Goal: Task Accomplishment & Management: Use online tool/utility

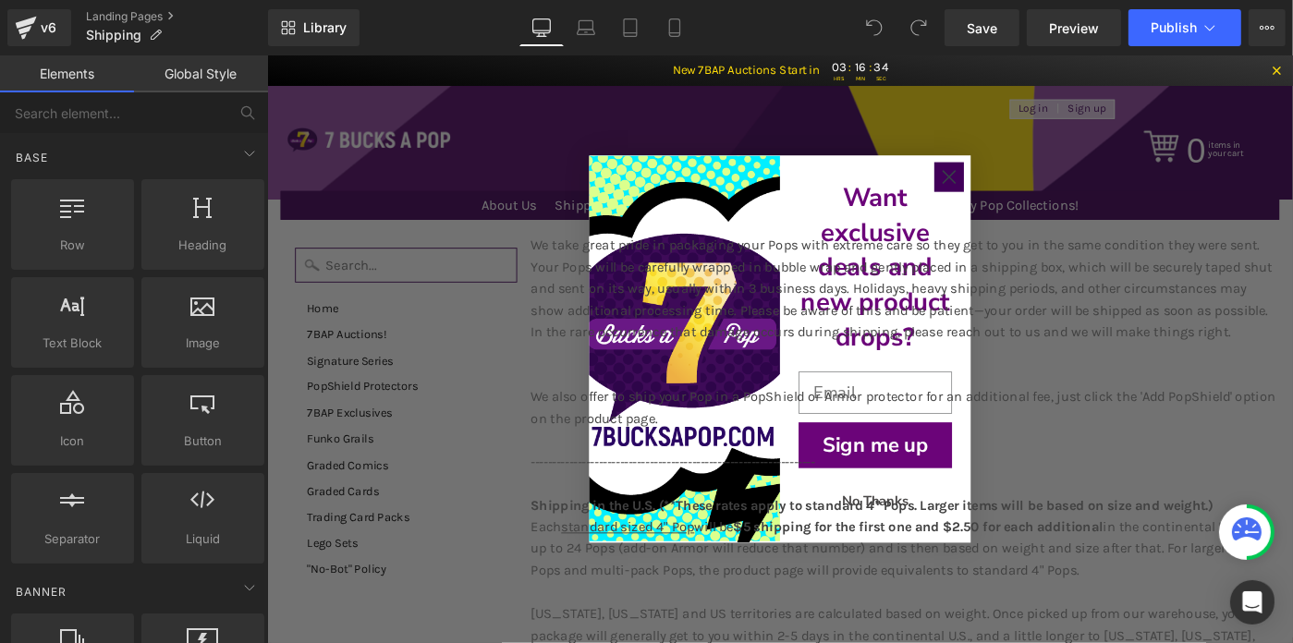
click at [1006, 189] on circle "Close dialog" at bounding box center [1010, 187] width 31 height 31
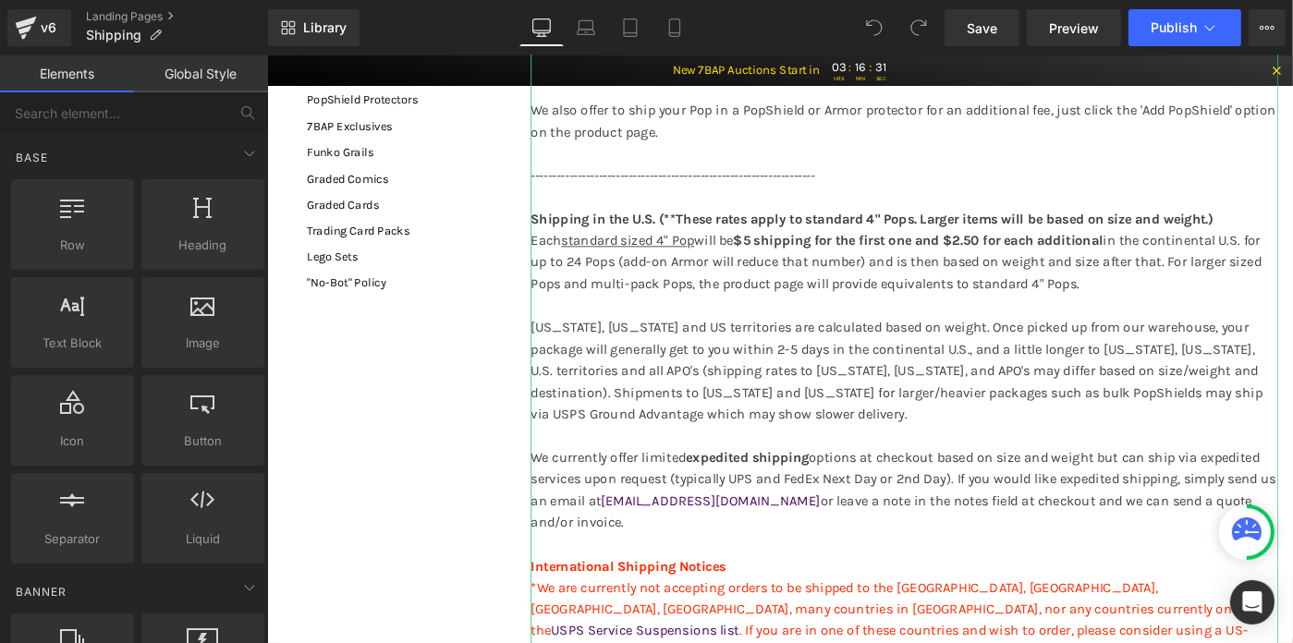
scroll to position [370, 0]
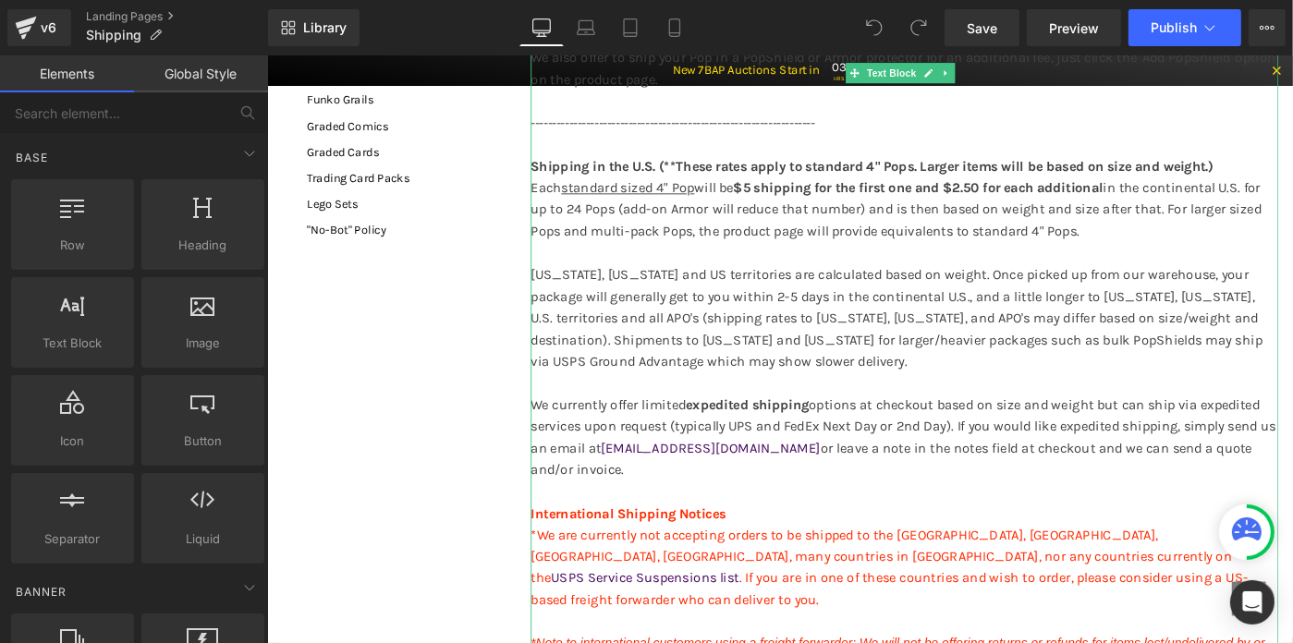
click at [987, 519] on p "We currently offer limited expedited shipping options at checkout based on size…" at bounding box center [961, 471] width 815 height 94
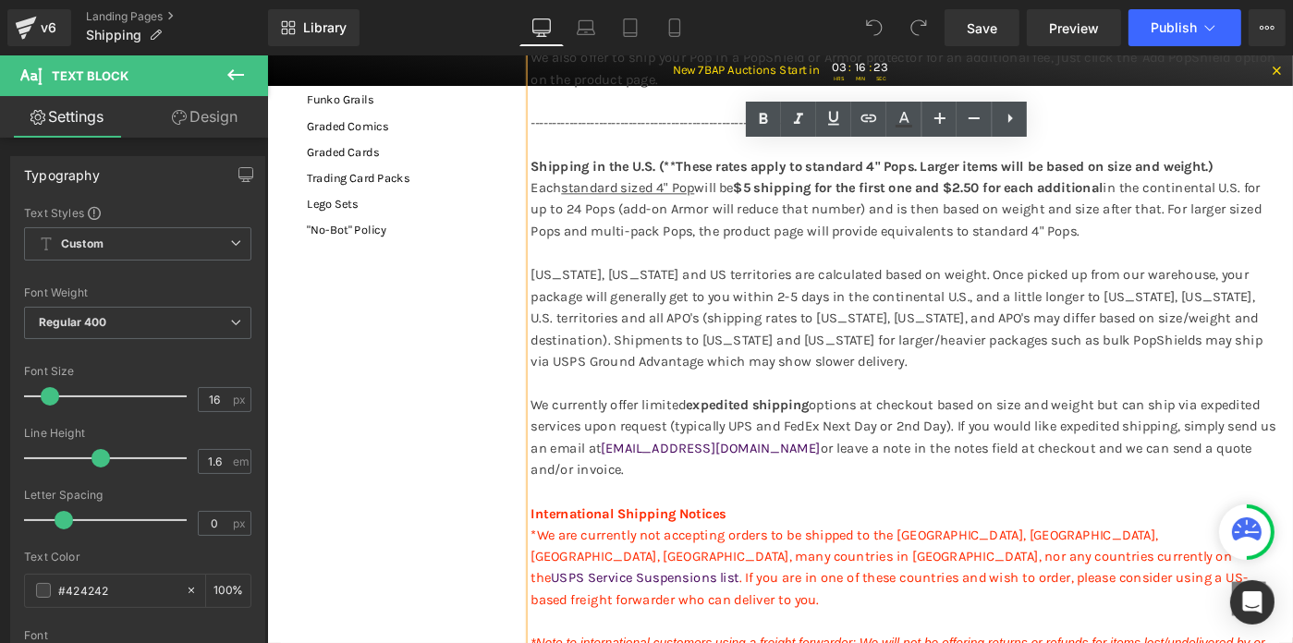
click at [760, 519] on p "We currently offer limited expedited shipping options at checkout based on size…" at bounding box center [961, 471] width 815 height 94
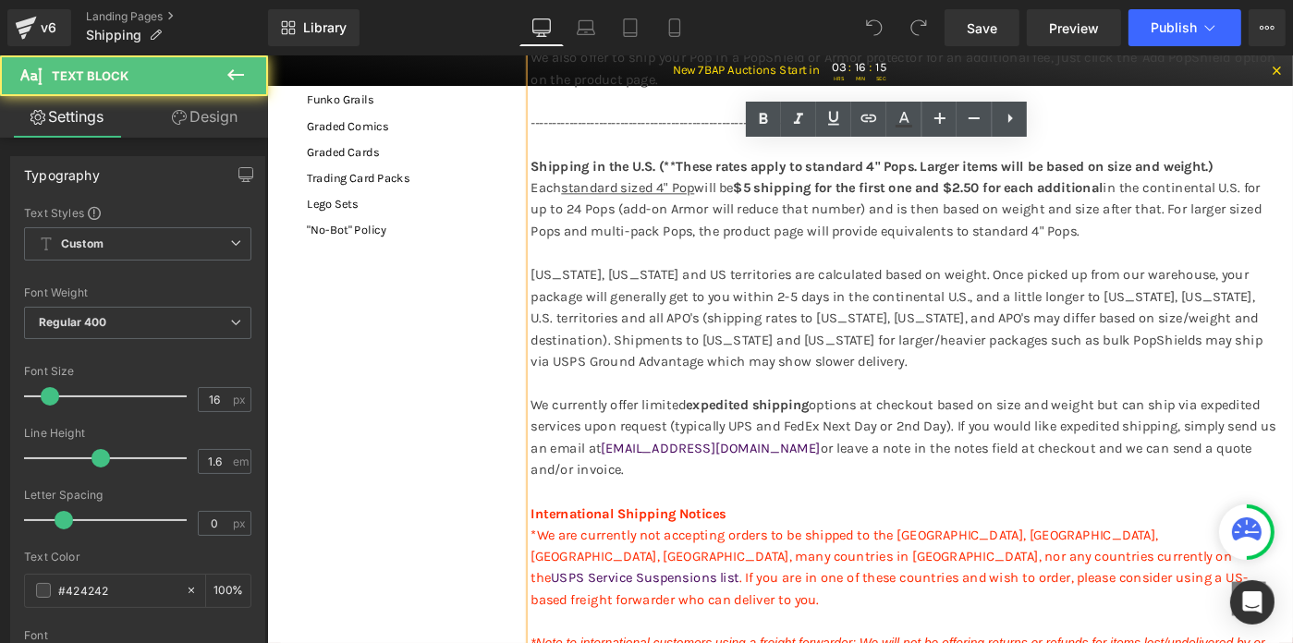
click at [1018, 482] on p "We currently offer limited expedited shipping options at checkout based on size…" at bounding box center [961, 471] width 815 height 94
click at [1015, 482] on p "We currently offer limited expedited shipping options at checkout based on size…" at bounding box center [961, 471] width 815 height 94
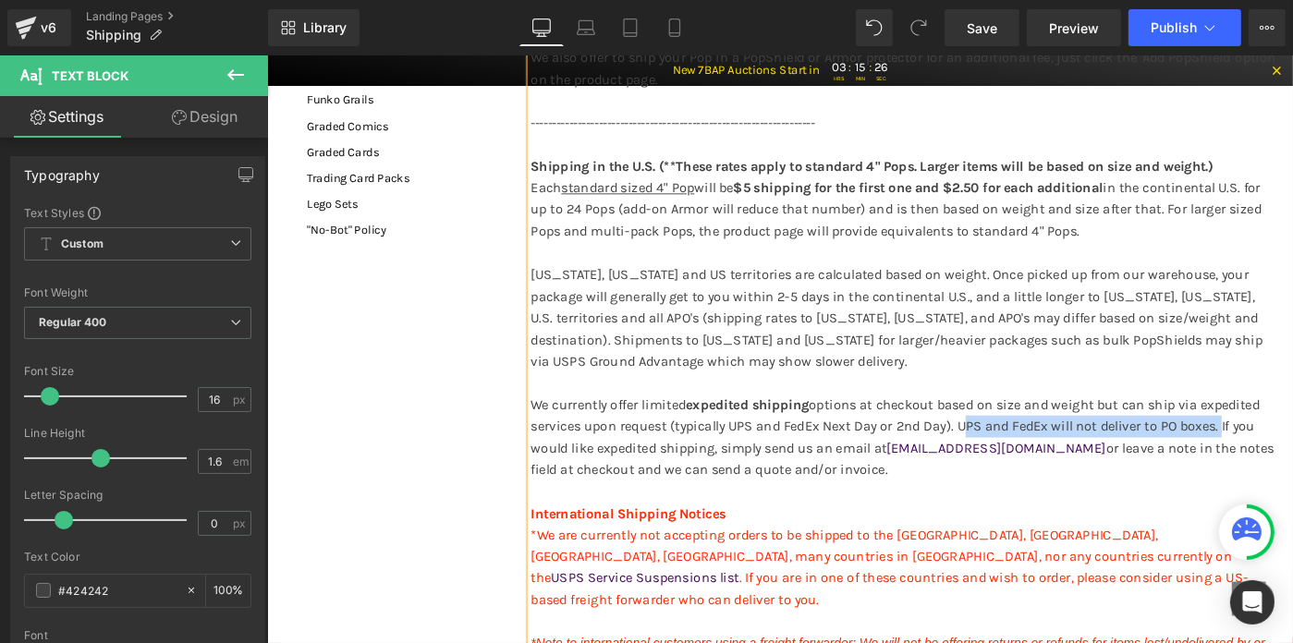
drag, startPoint x: 1019, startPoint y: 484, endPoint x: 1301, endPoint y: 481, distance: 282.9
click at [1292, 481] on p "We currently offer limited expedited shipping options at checkout based on size…" at bounding box center [961, 471] width 815 height 94
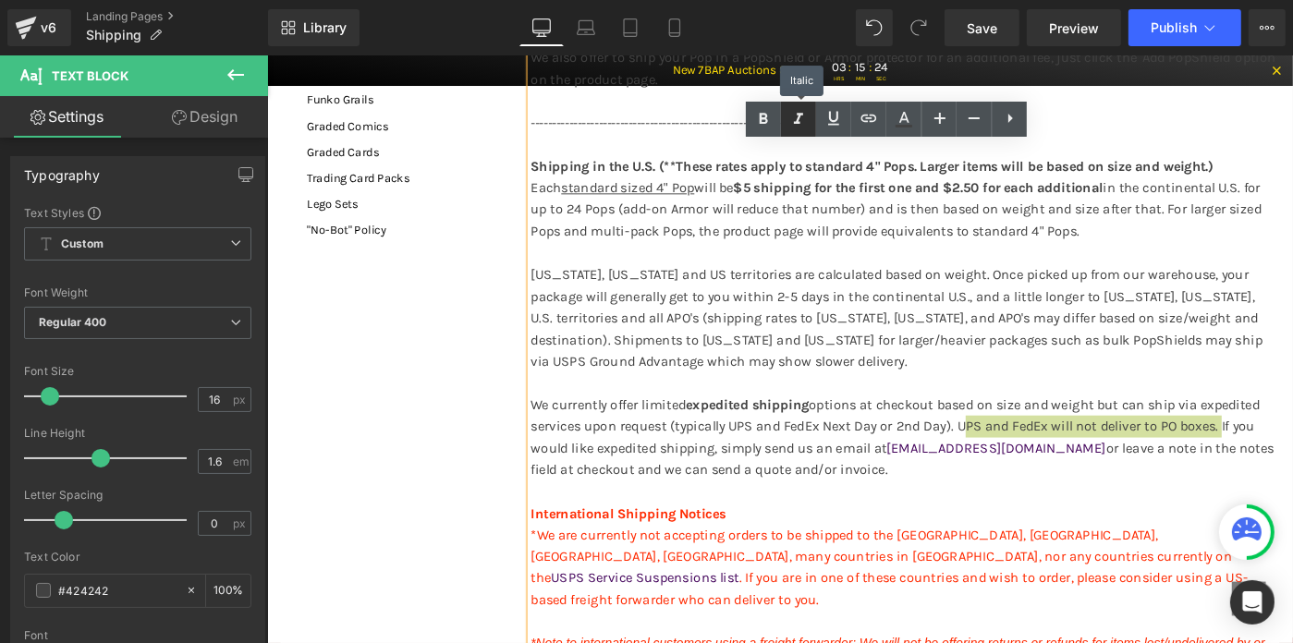
click at [802, 119] on icon at bounding box center [799, 119] width 22 height 22
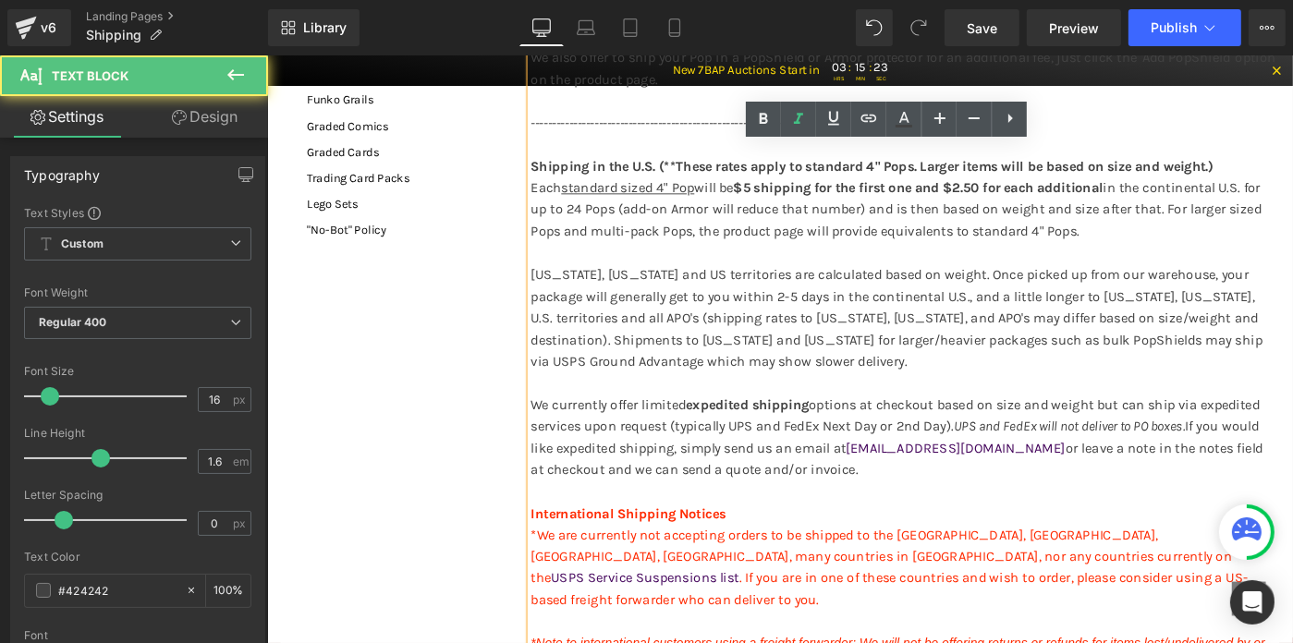
click at [892, 493] on p "We currently offer limited expedited shipping options at checkout based on size…" at bounding box center [961, 471] width 815 height 94
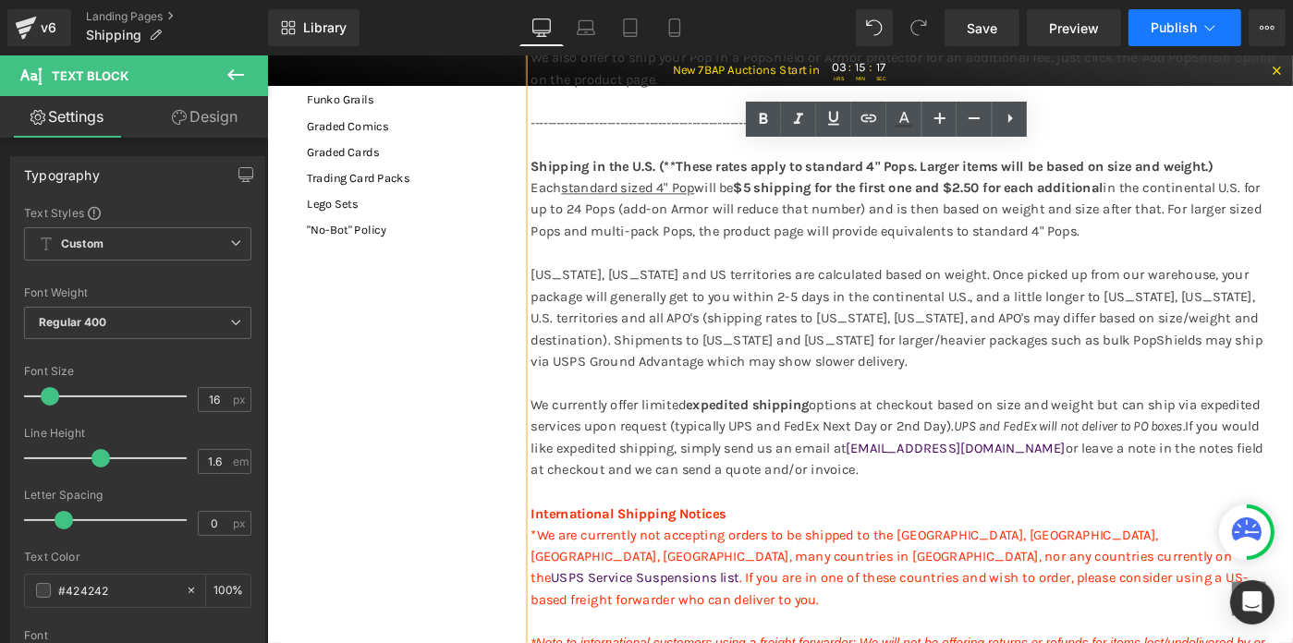
click at [1162, 20] on span "Publish" at bounding box center [1174, 27] width 46 height 15
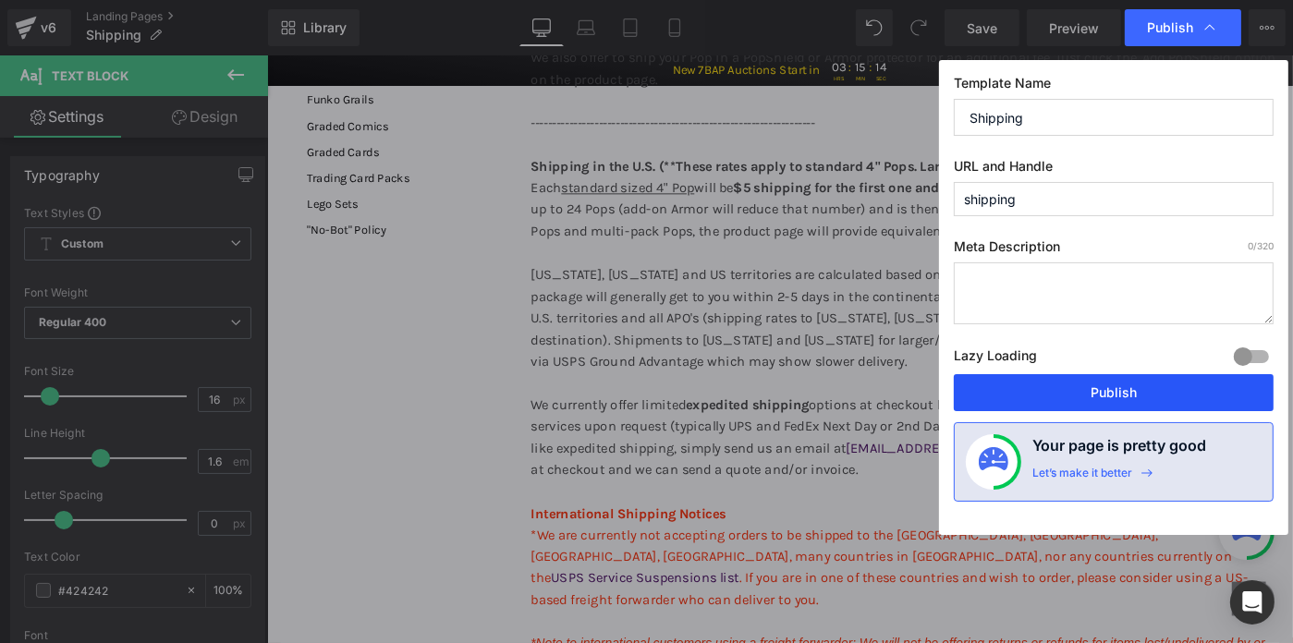
click at [1104, 388] on button "Publish" at bounding box center [1114, 392] width 320 height 37
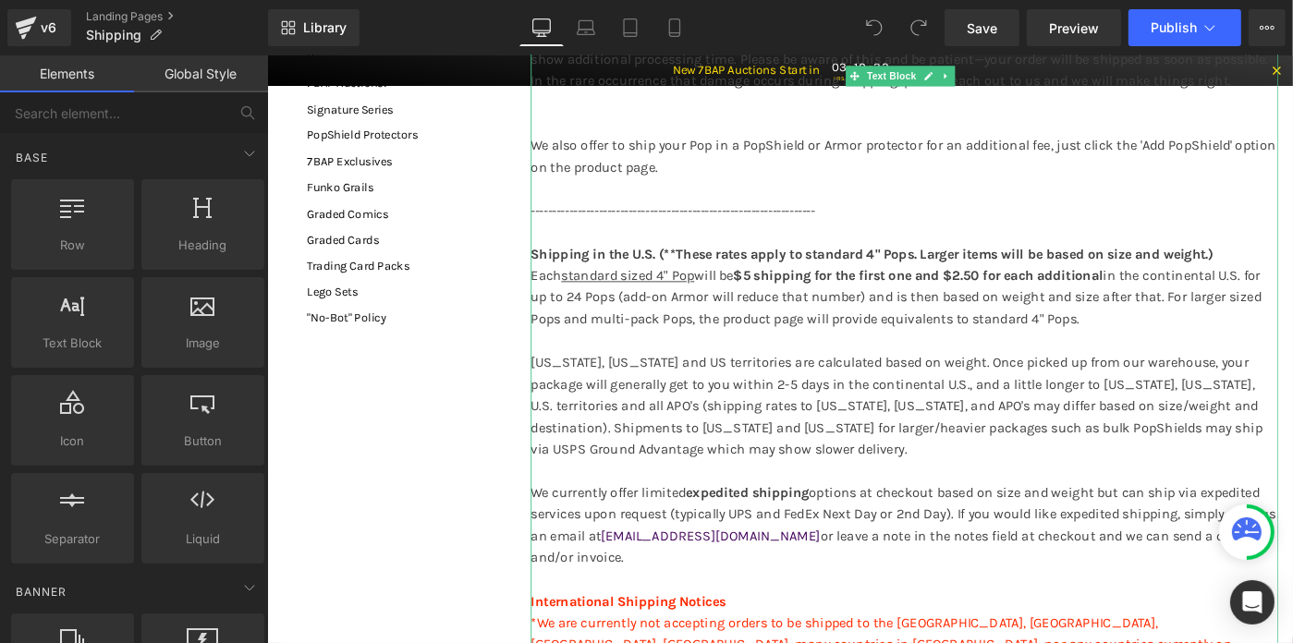
scroll to position [277, 0]
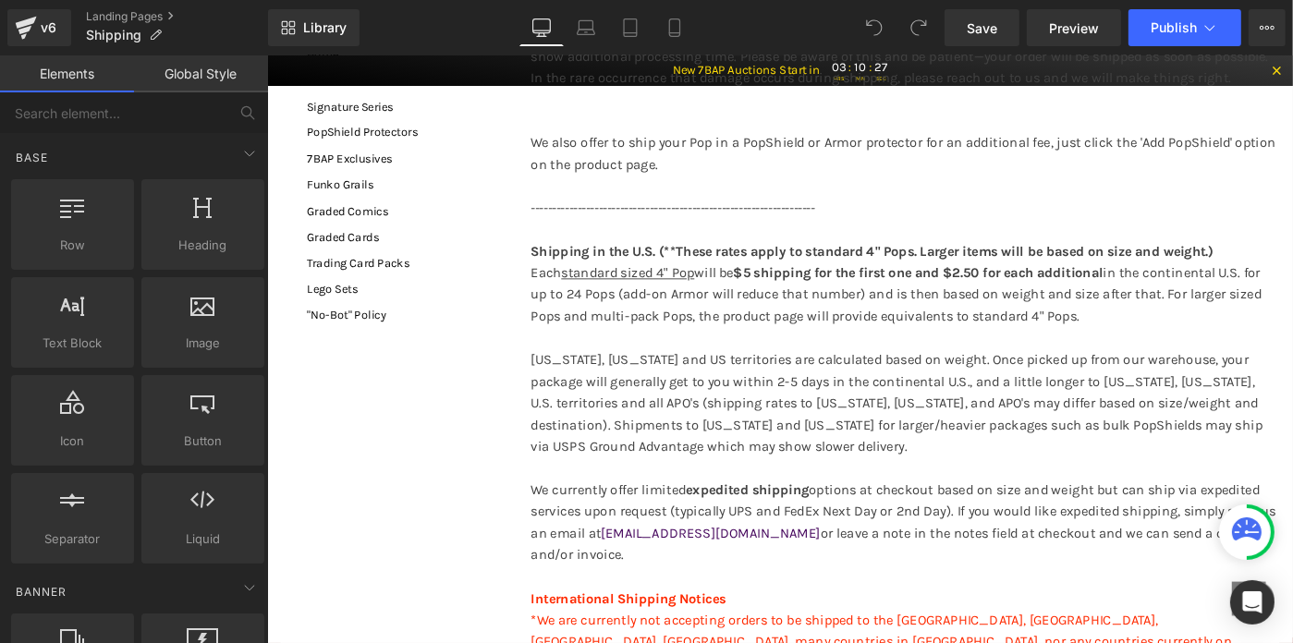
drag, startPoint x: 940, startPoint y: 631, endPoint x: 544, endPoint y: 545, distance: 404.8
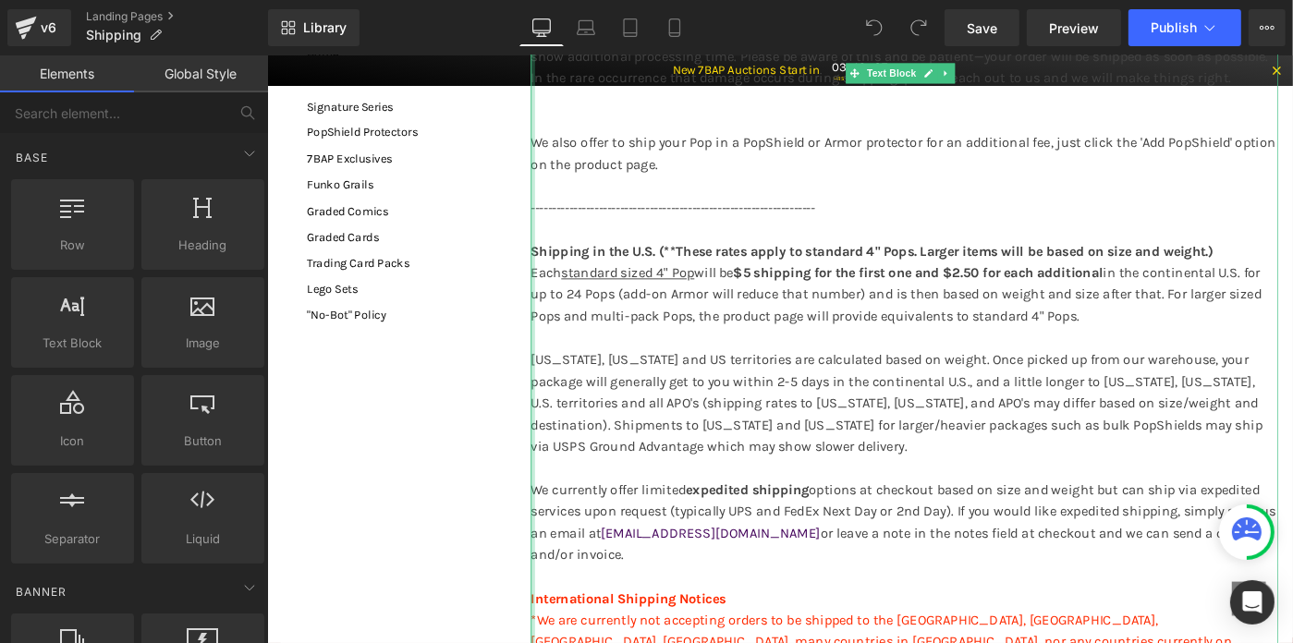
click at [554, 546] on div at bounding box center [556, 575] width 5 height 1206
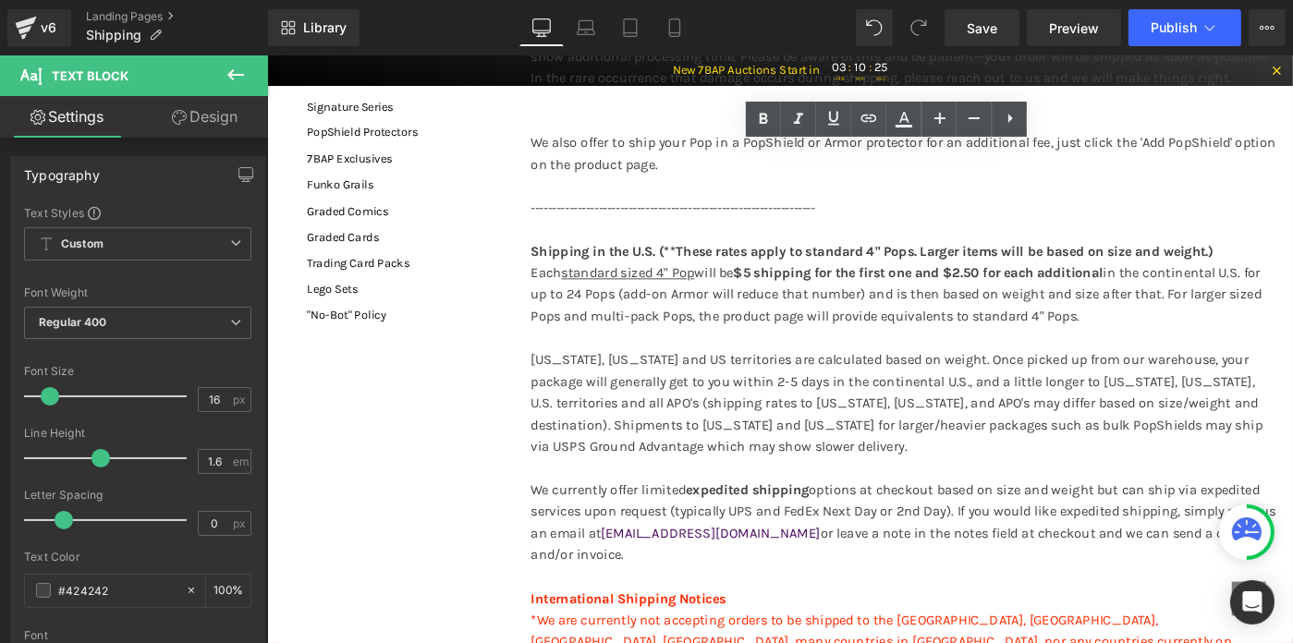
click at [653, 568] on div "Rendering Content" at bounding box center [647, 570] width 114 height 20
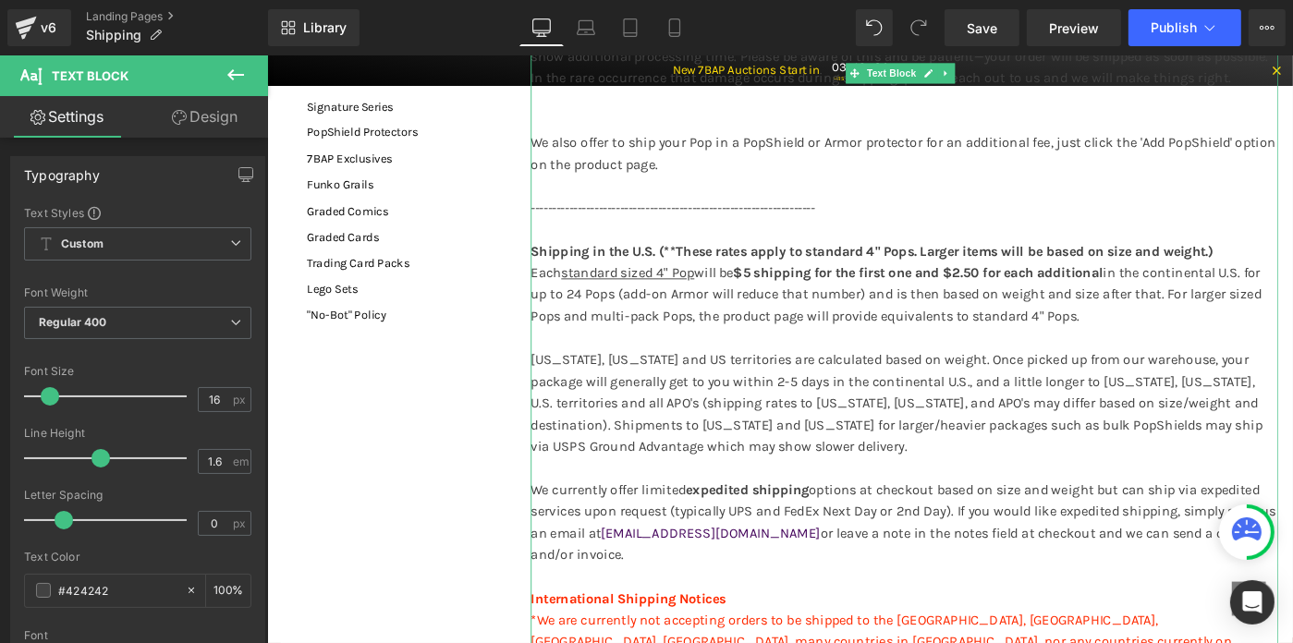
drag, startPoint x: 931, startPoint y: 628, endPoint x: 633, endPoint y: 581, distance: 301.2
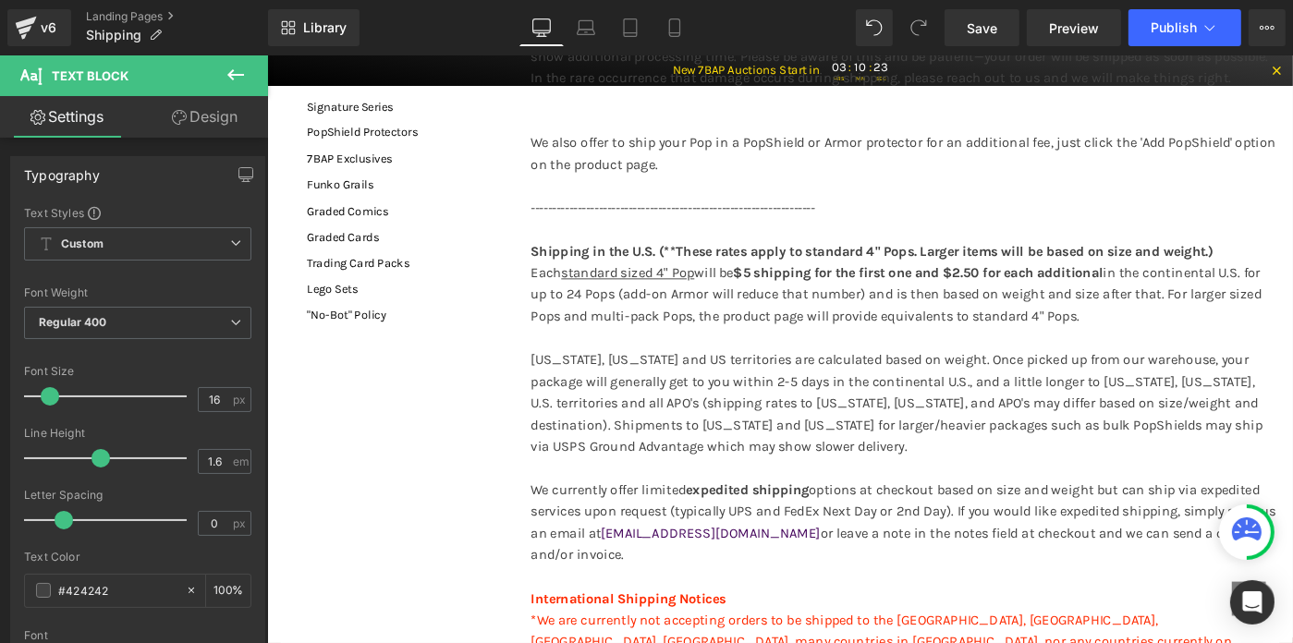
click at [701, 576] on div "Rendering Content" at bounding box center [647, 570] width 114 height 20
click at [697, 573] on div "Rendering Content" at bounding box center [647, 570] width 114 height 20
click at [683, 573] on div "Rendering Content" at bounding box center [647, 570] width 114 height 20
click at [704, 611] on p "We currently offer limited expedited shipping options at checkout based on size…" at bounding box center [961, 564] width 815 height 94
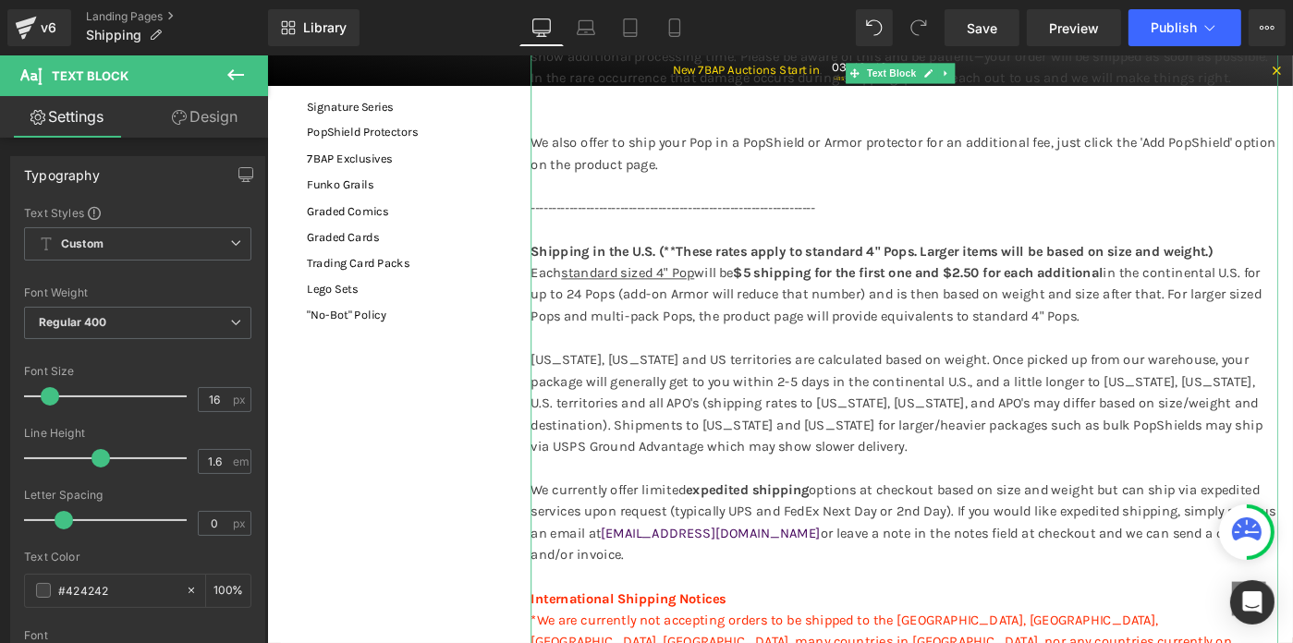
drag, startPoint x: 933, startPoint y: 629, endPoint x: 578, endPoint y: 536, distance: 366.8
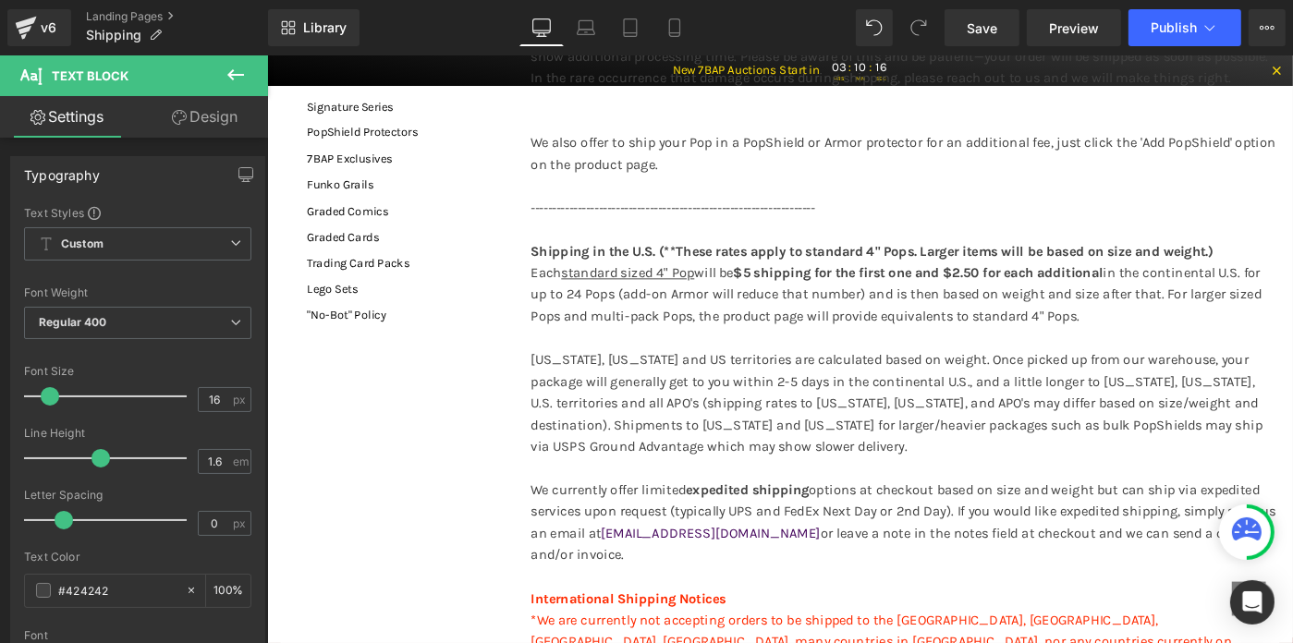
drag, startPoint x: 555, startPoint y: 554, endPoint x: 937, endPoint y: 627, distance: 389.6
click at [706, 611] on p "We currently offer limited expedited shipping options at checkout based on size…" at bounding box center [961, 564] width 815 height 94
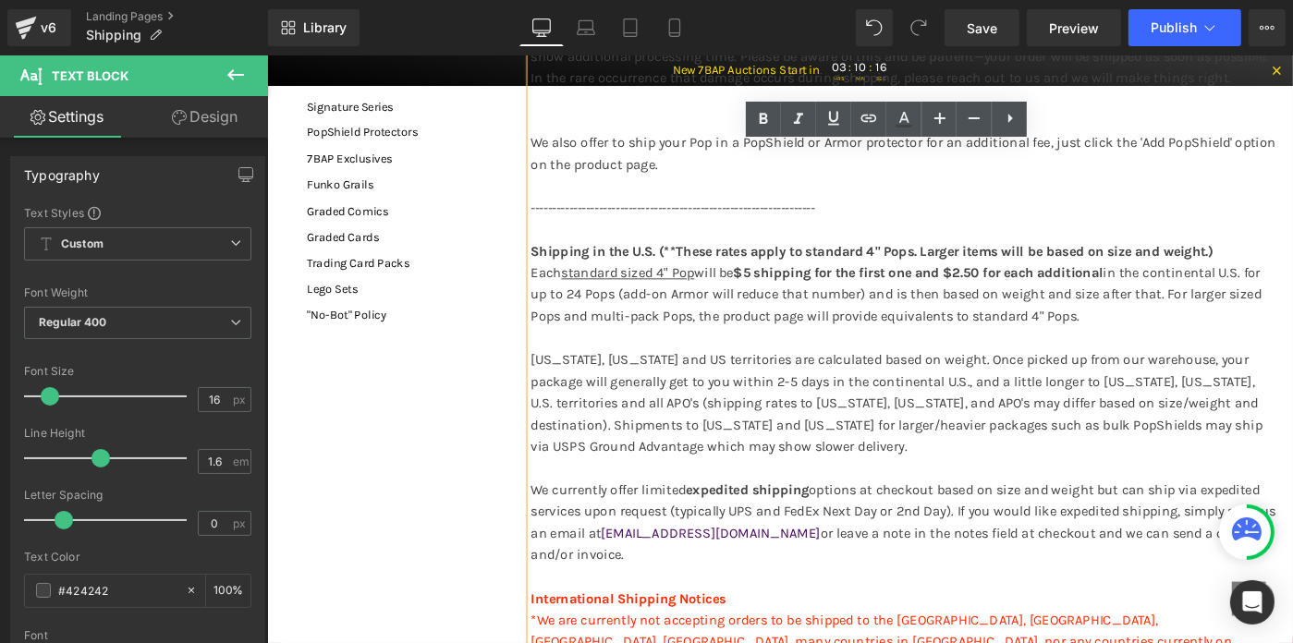
copy p "We currently offer limited expedited shipping options at checkout based on size…"
